Goal: Information Seeking & Learning: Learn about a topic

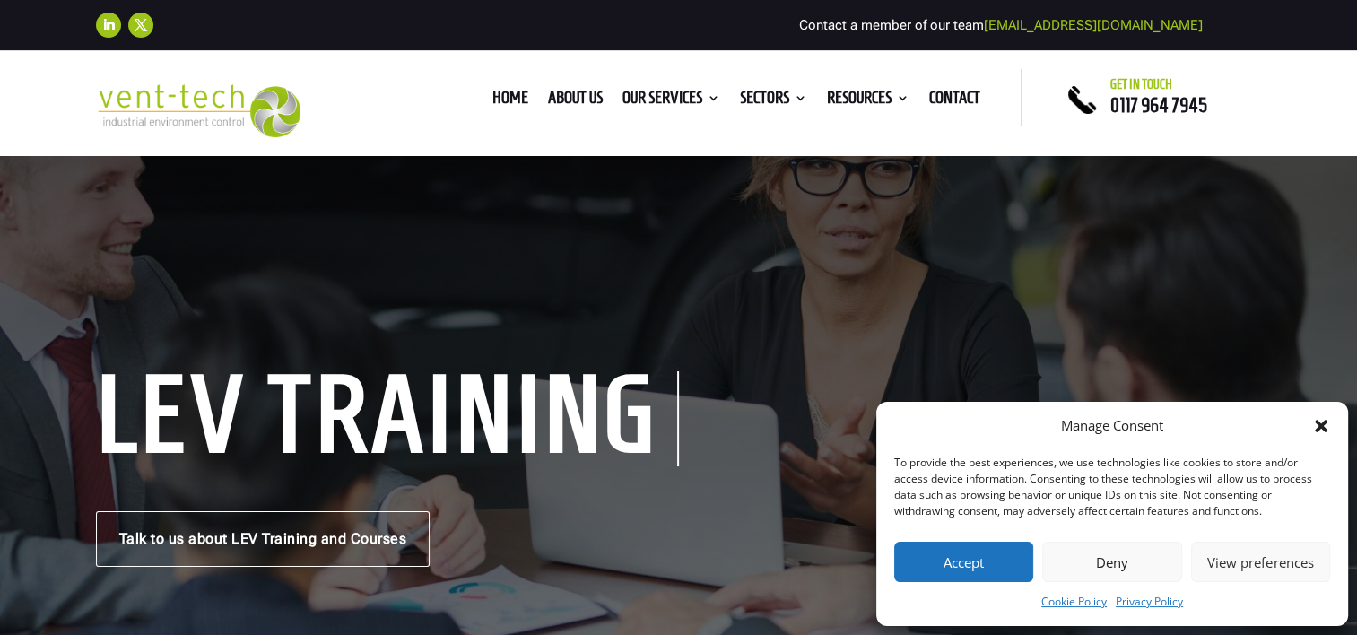
click at [976, 570] on button "Accept" at bounding box center [963, 562] width 139 height 40
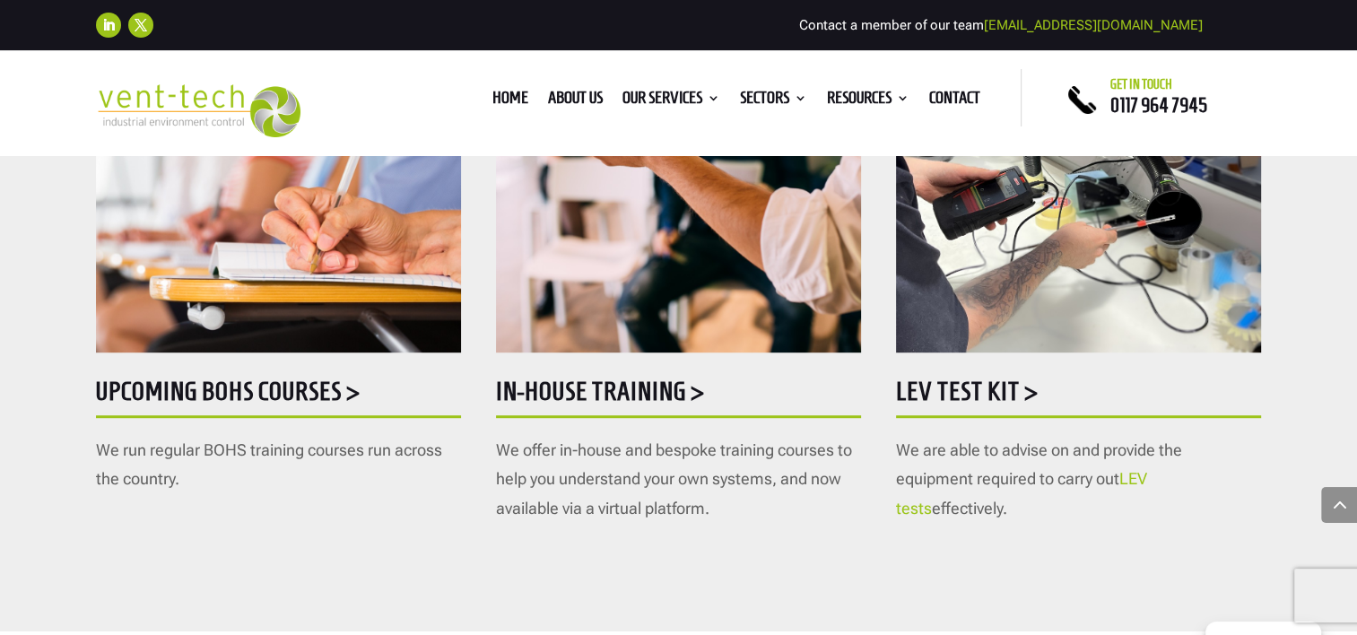
scroll to position [1076, 0]
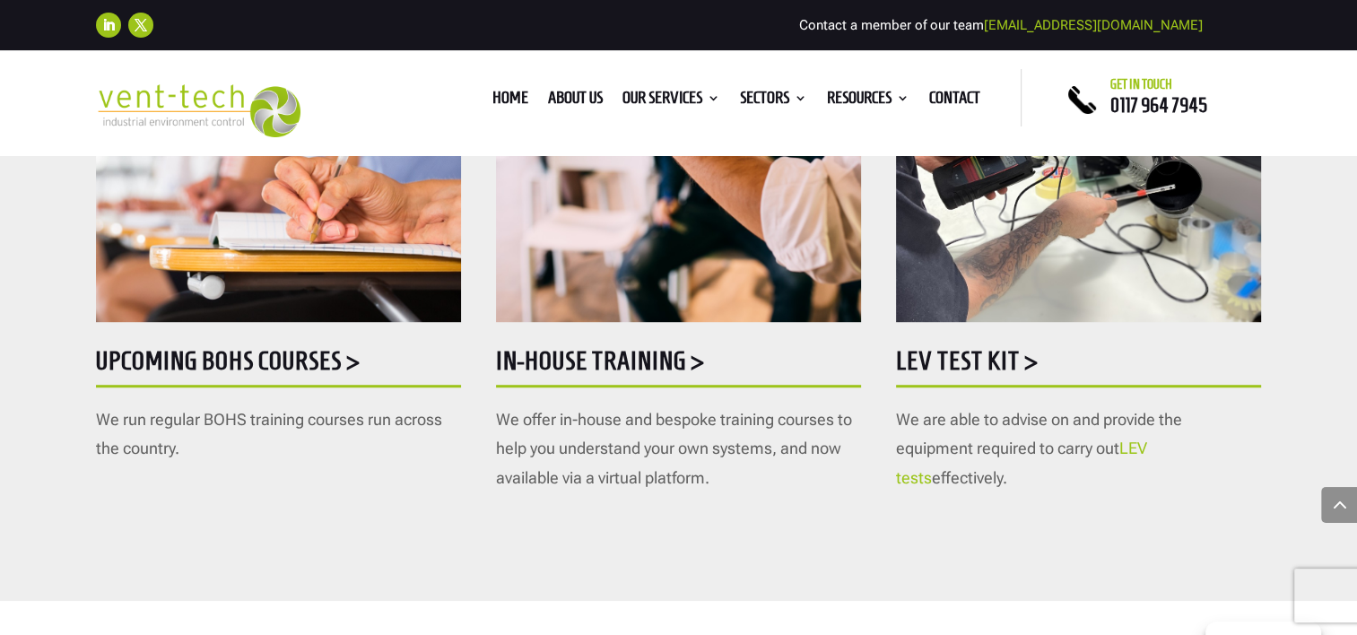
click at [1147, 446] on link "LEV tests" at bounding box center [1021, 463] width 251 height 48
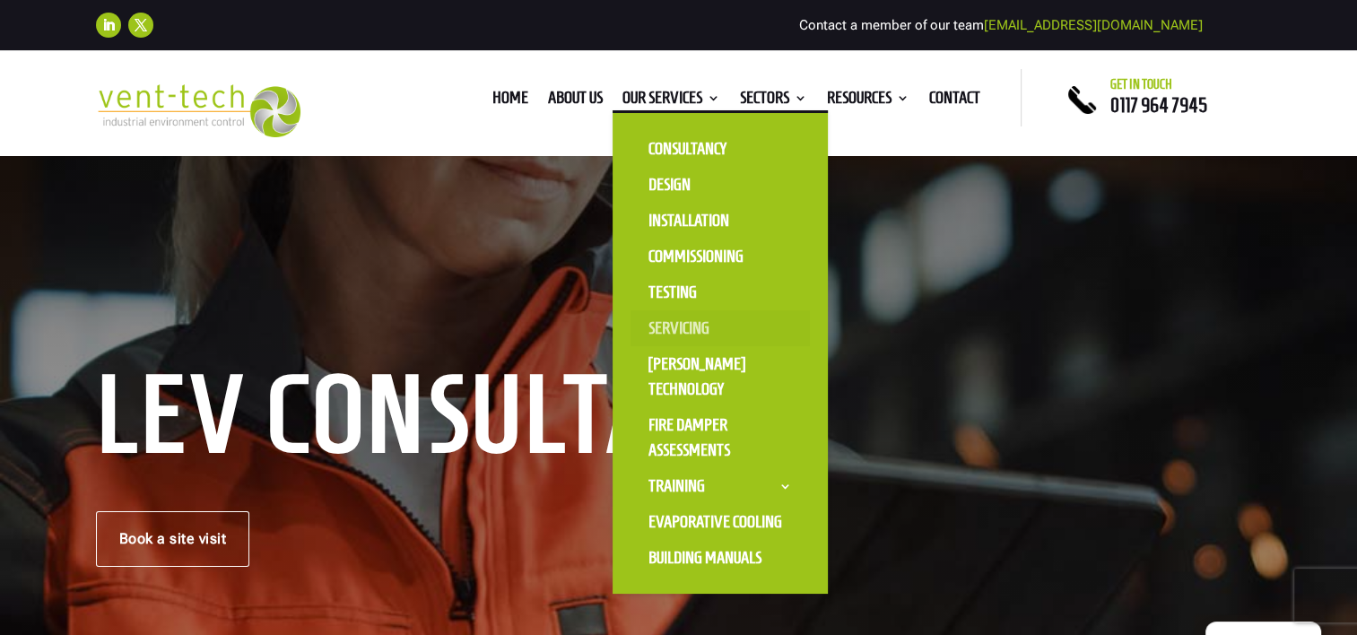
click at [689, 327] on link "Servicing" at bounding box center [719, 328] width 179 height 36
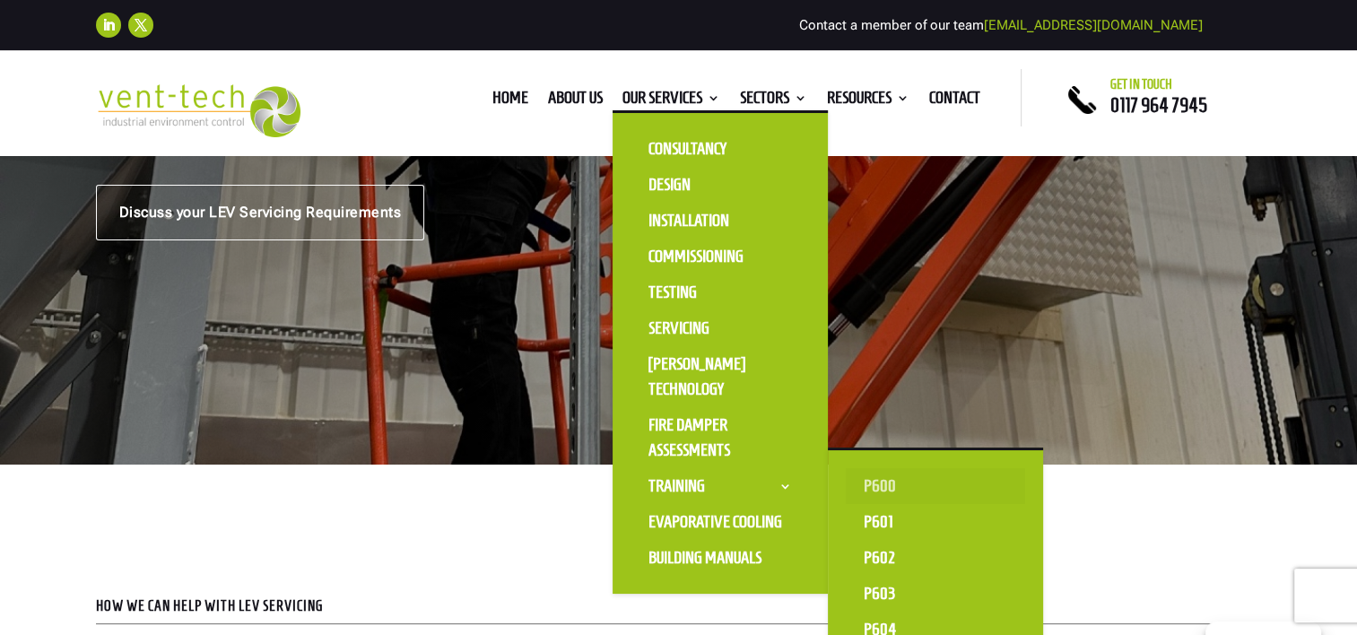
scroll to position [359, 0]
